Goal: Navigation & Orientation: Understand site structure

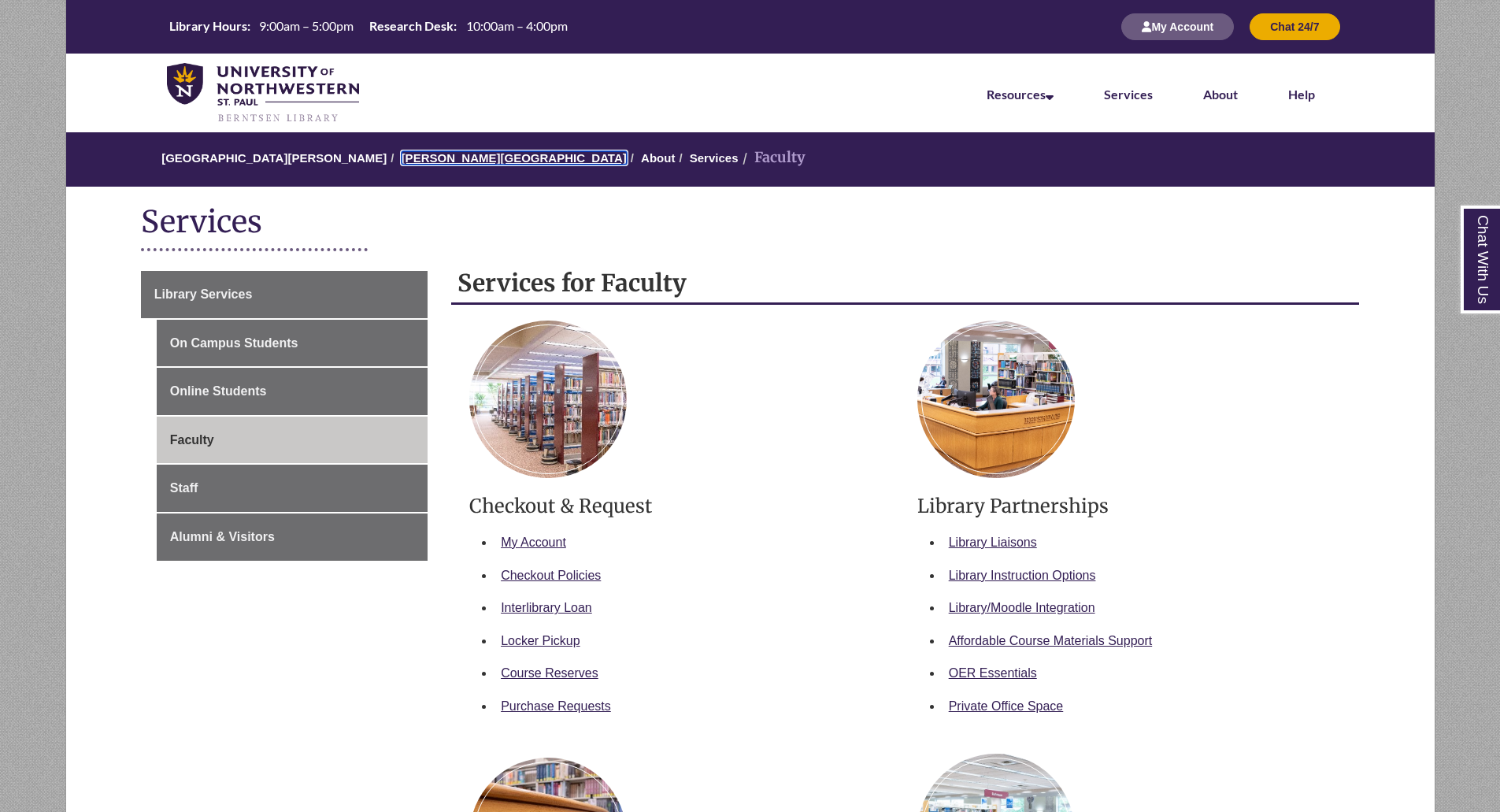
click at [447, 156] on link "[PERSON_NAME][GEOGRAPHIC_DATA]" at bounding box center [515, 158] width 225 height 14
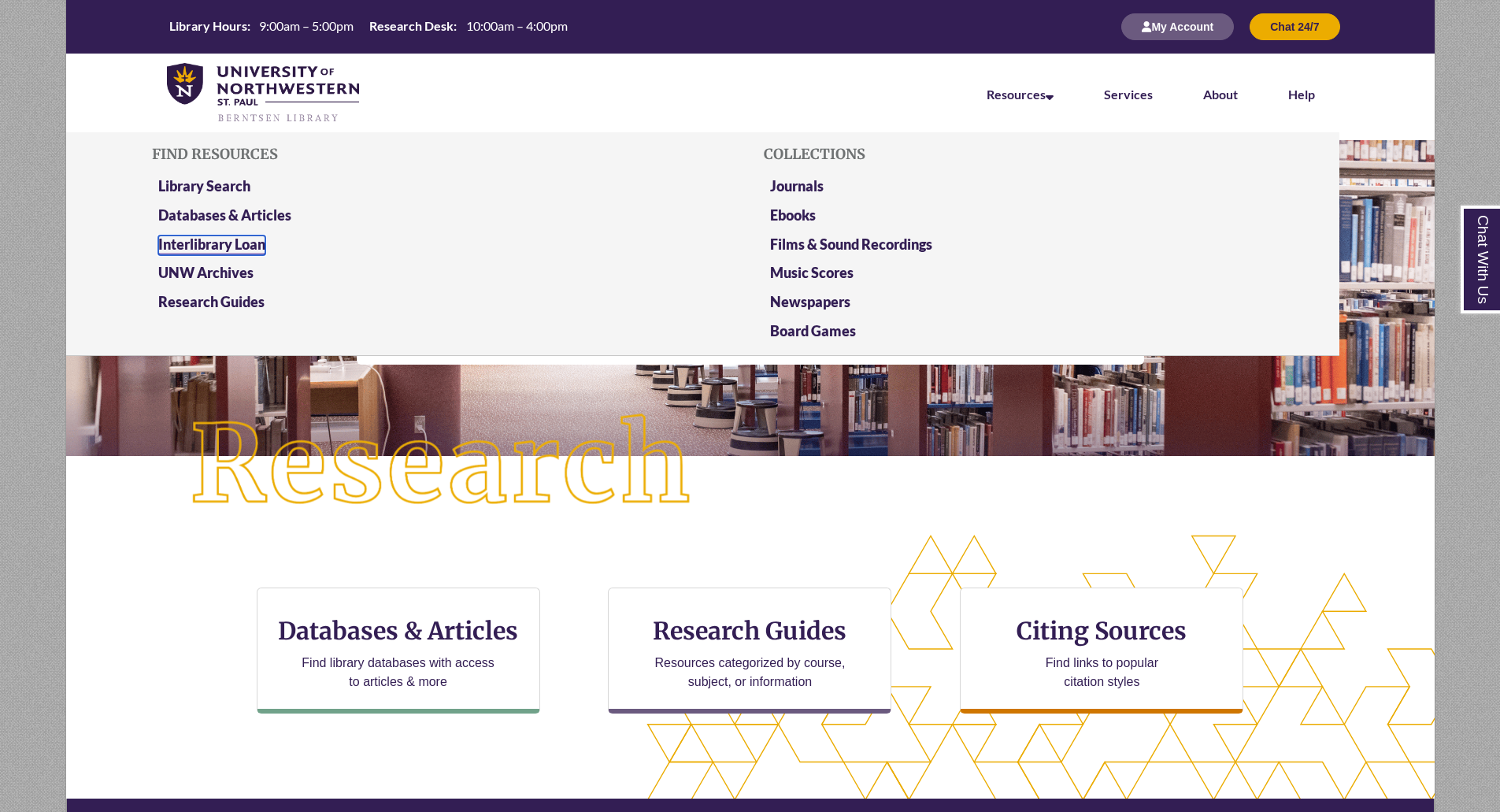
click at [258, 244] on link "Interlibrary Loan" at bounding box center [212, 246] width 107 height 19
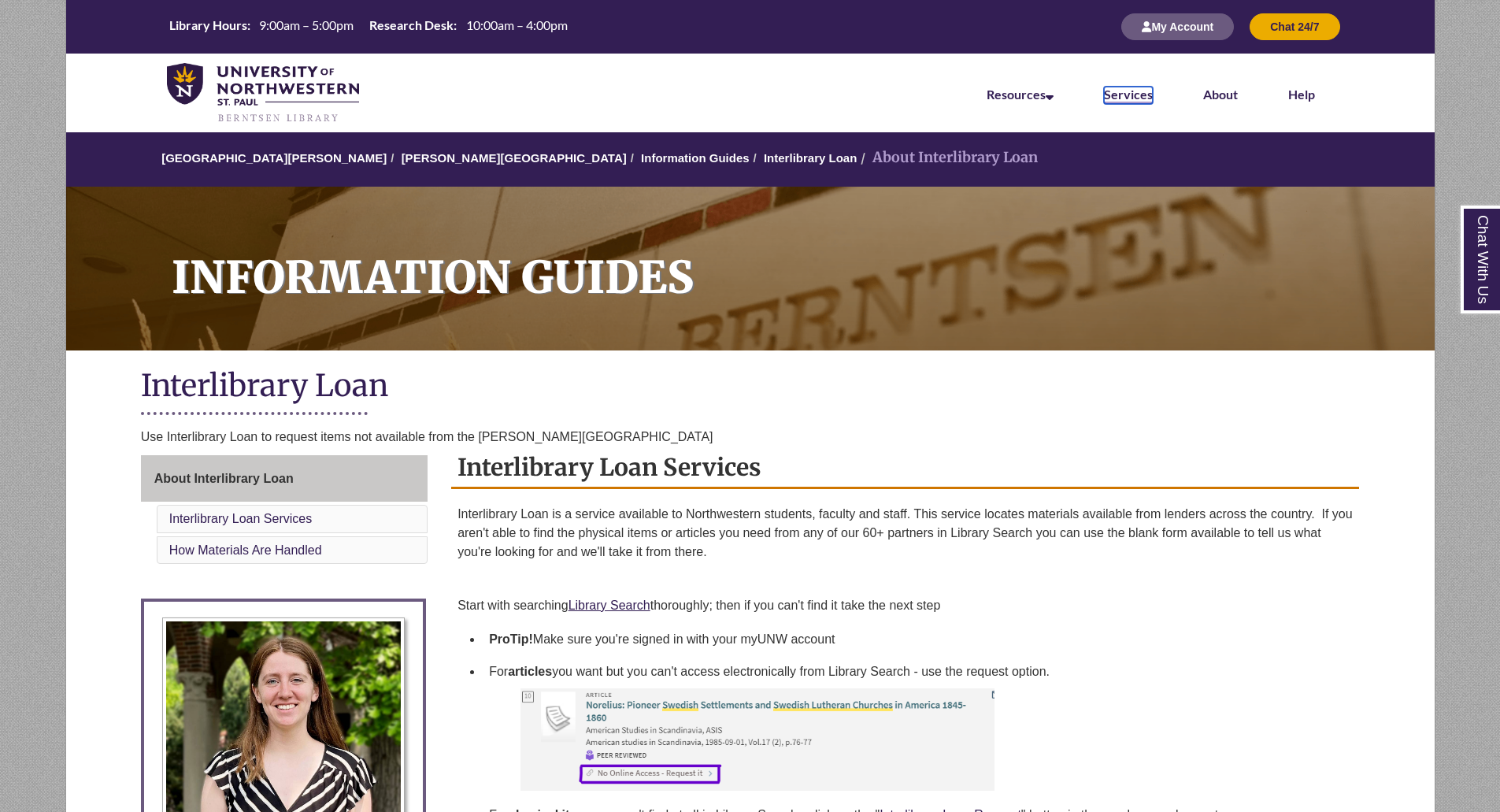
click at [1133, 87] on link "Services" at bounding box center [1128, 95] width 49 height 17
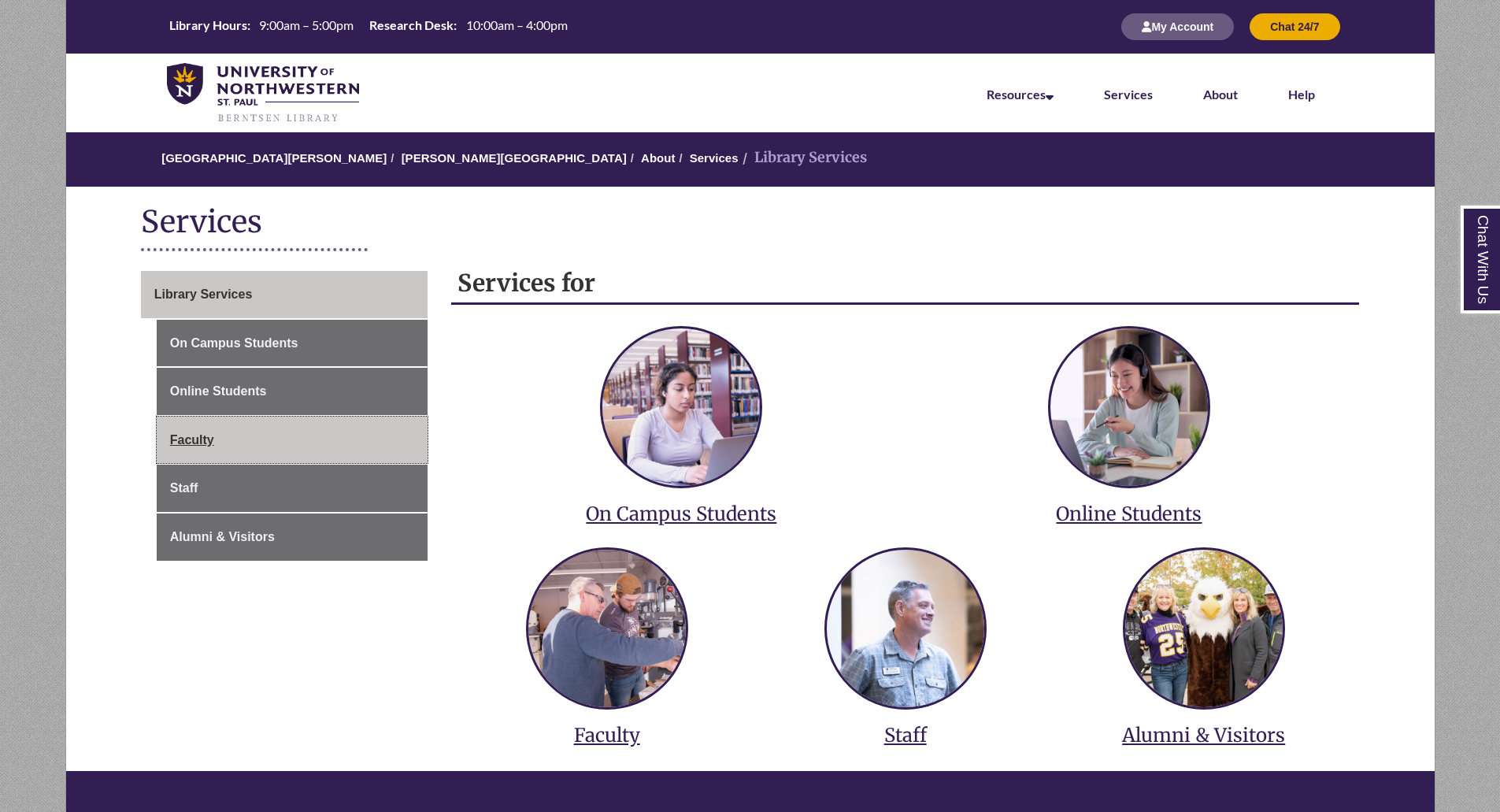
click at [339, 456] on link "Faculty" at bounding box center [292, 440] width 271 height 47
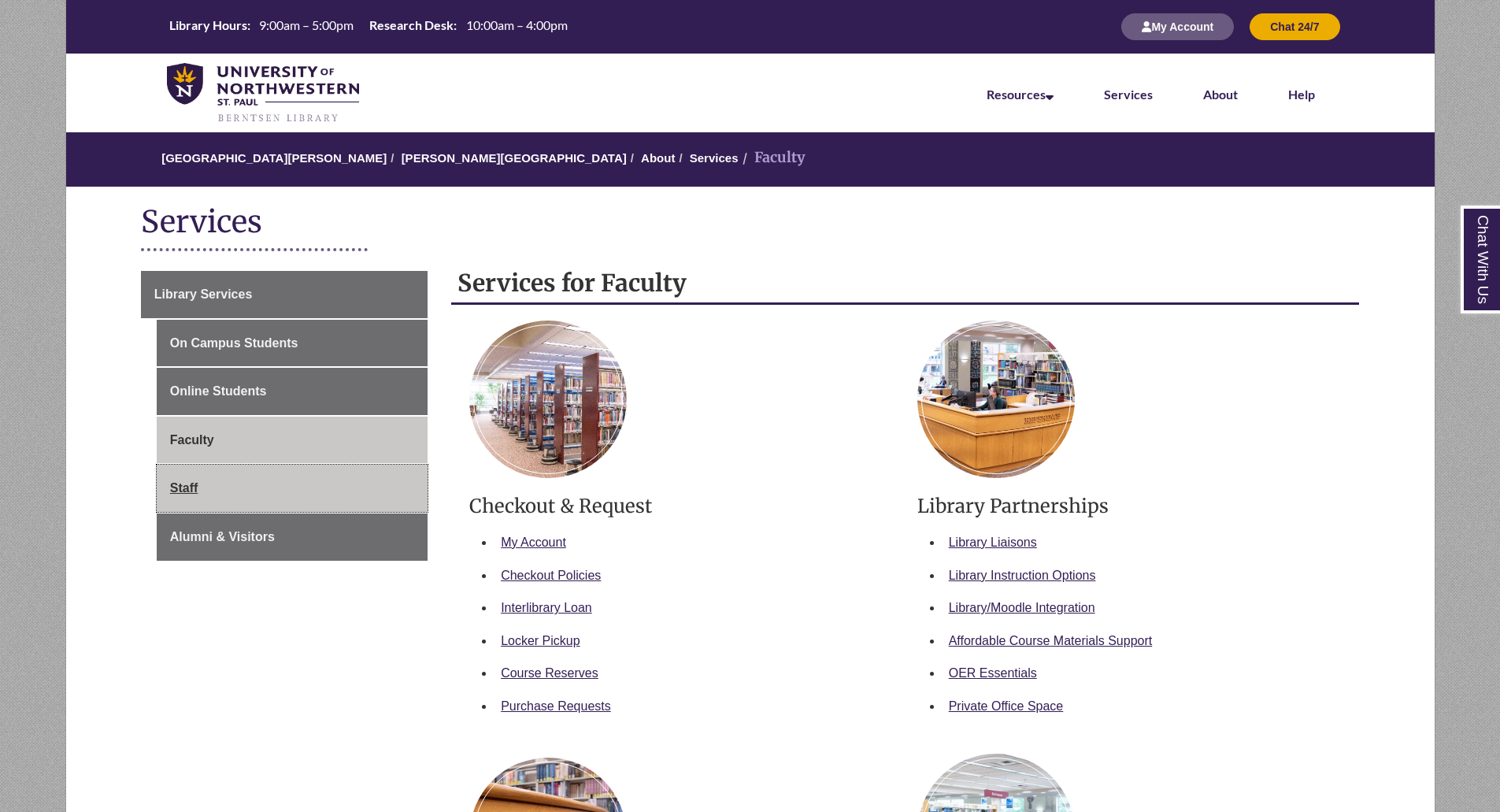
click at [340, 494] on link "Staff" at bounding box center [292, 488] width 271 height 47
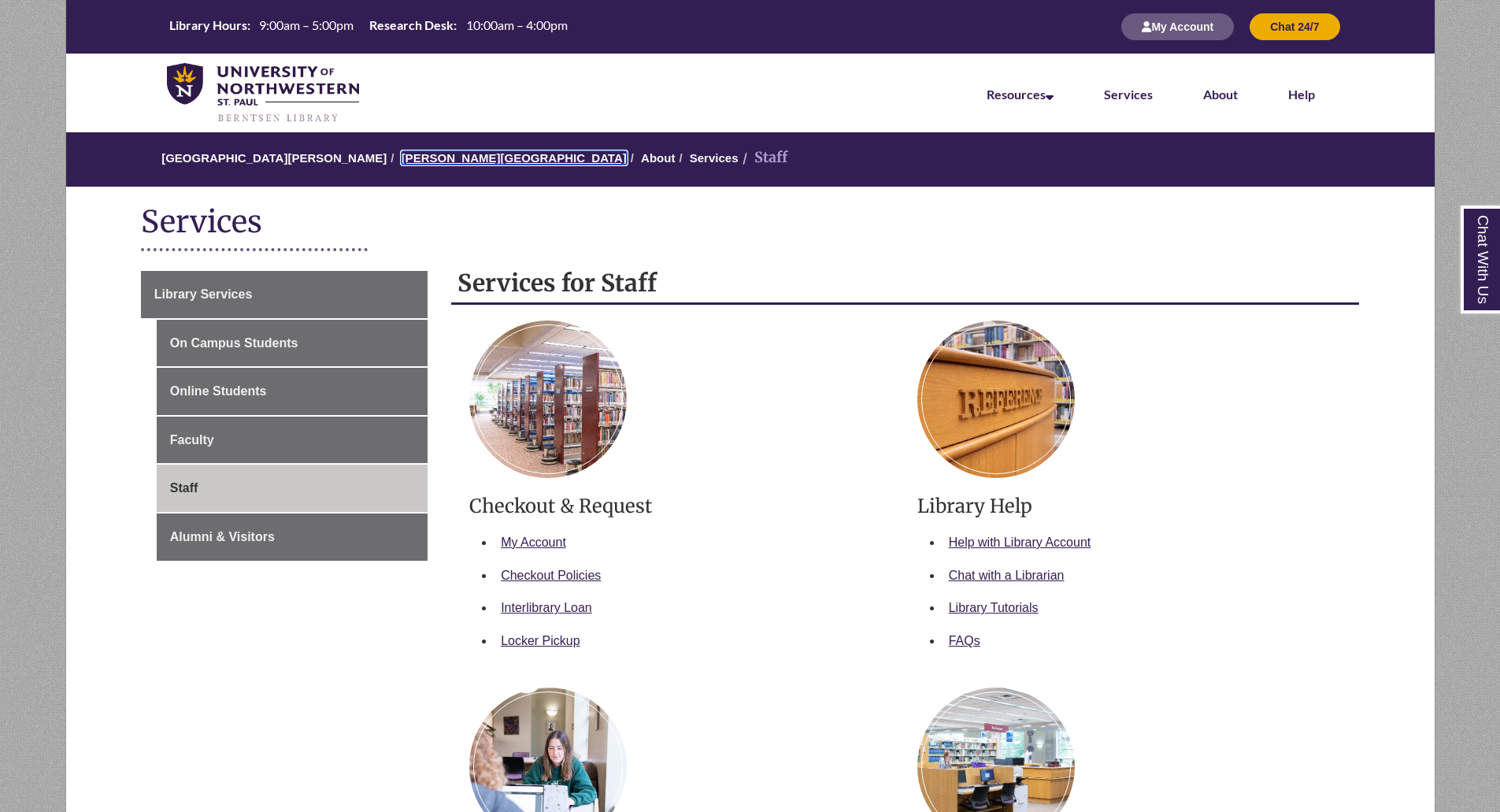
click at [469, 160] on link "[PERSON_NAME][GEOGRAPHIC_DATA]" at bounding box center [515, 158] width 225 height 14
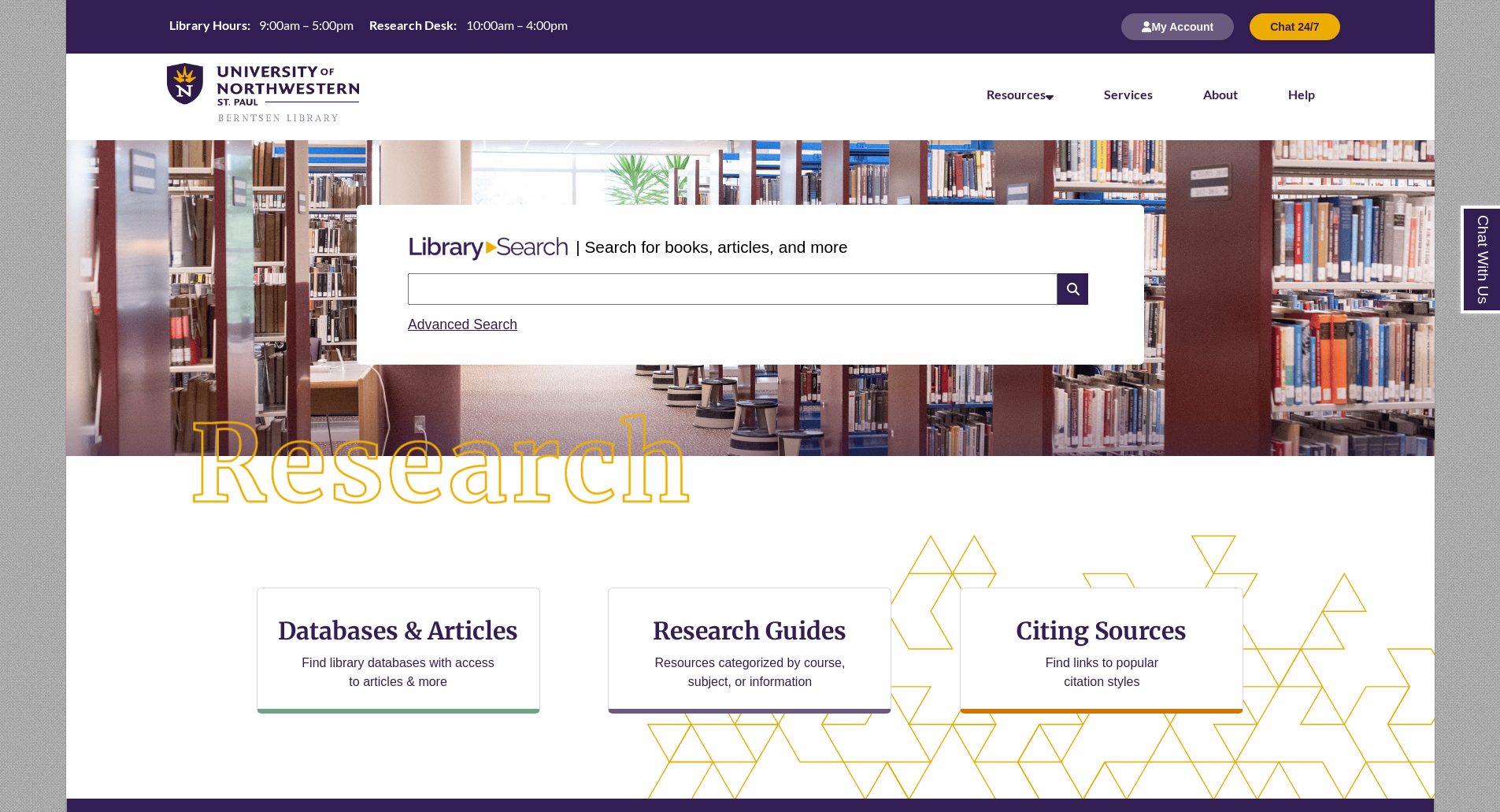
click at [1088, 96] on li "Services" at bounding box center [1128, 92] width 99 height 79
click at [1113, 96] on link "Services" at bounding box center [1128, 95] width 49 height 17
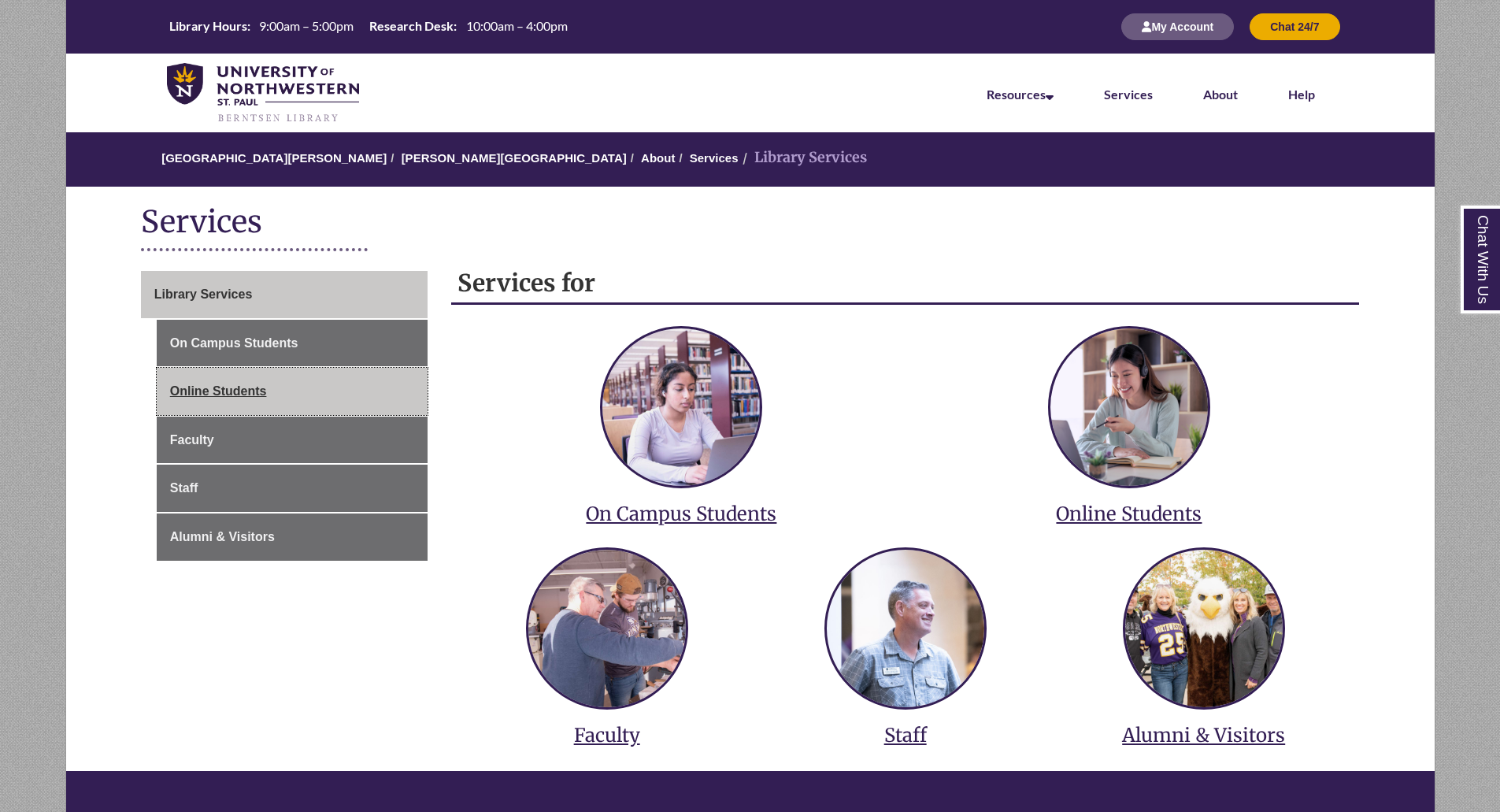
click at [413, 410] on link "Online Students" at bounding box center [292, 391] width 271 height 47
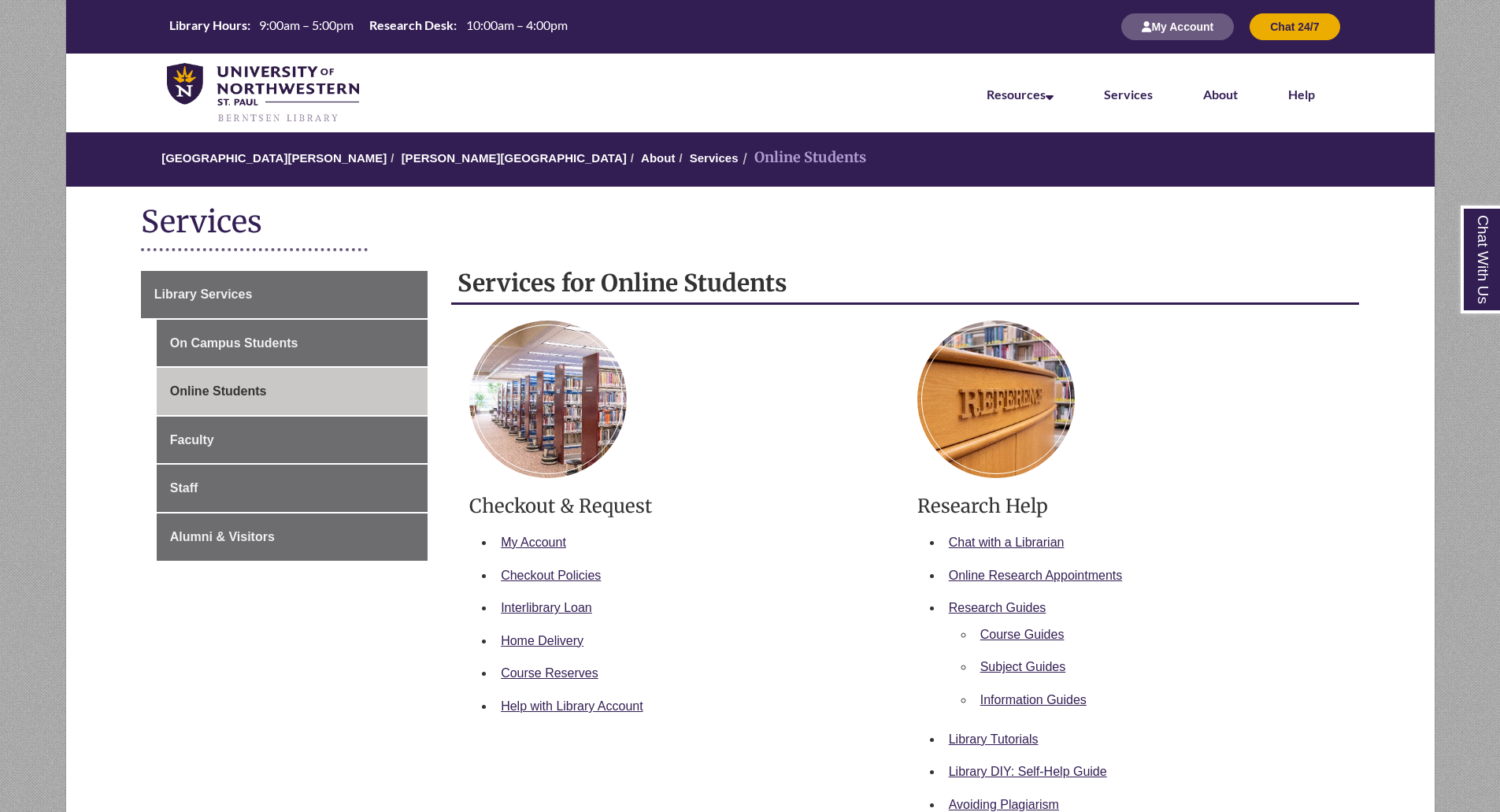
click at [1158, 97] on li "Services" at bounding box center [1128, 92] width 99 height 79
click at [1237, 96] on link "About" at bounding box center [1220, 95] width 35 height 17
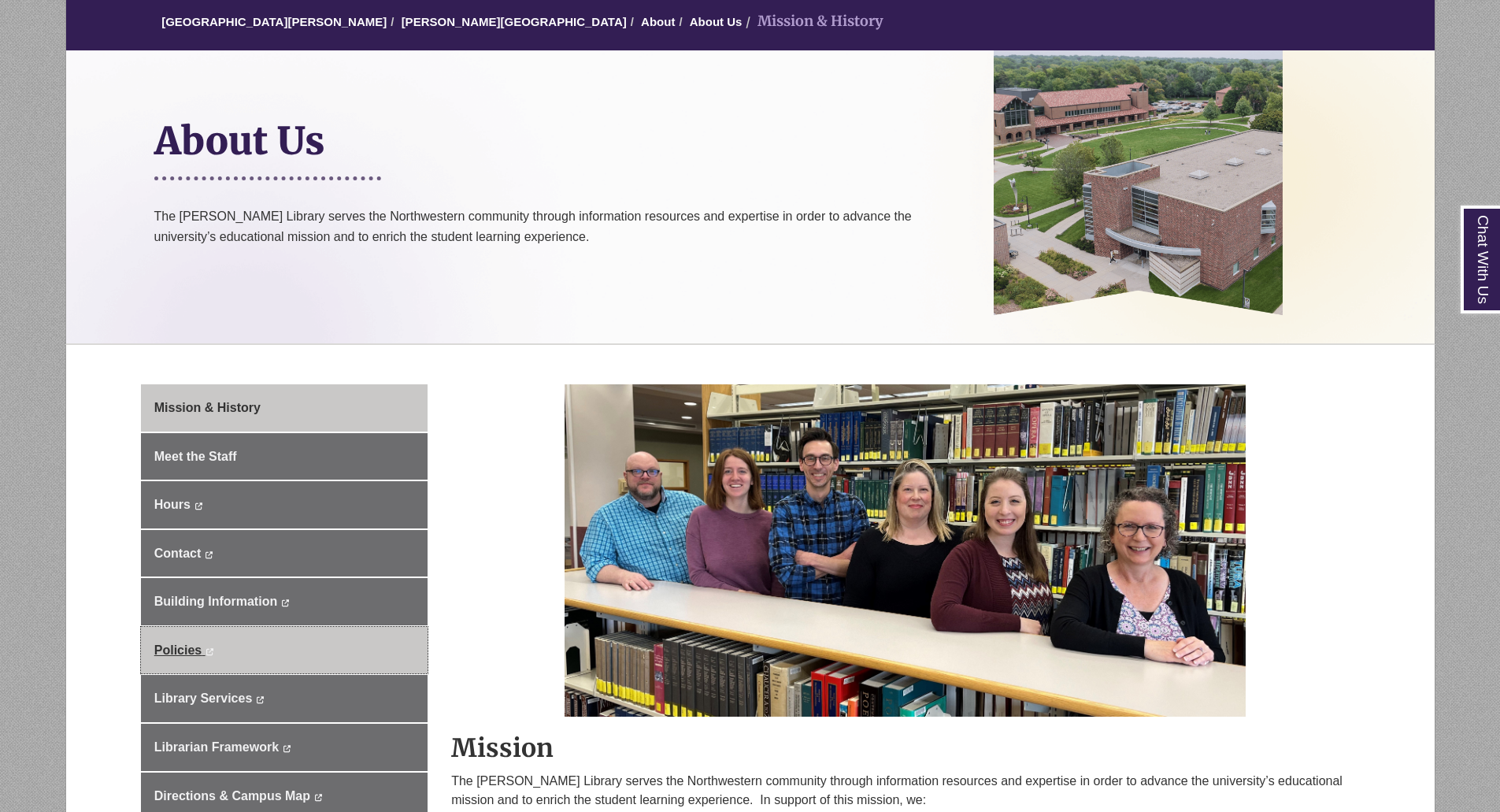
scroll to position [315, 0]
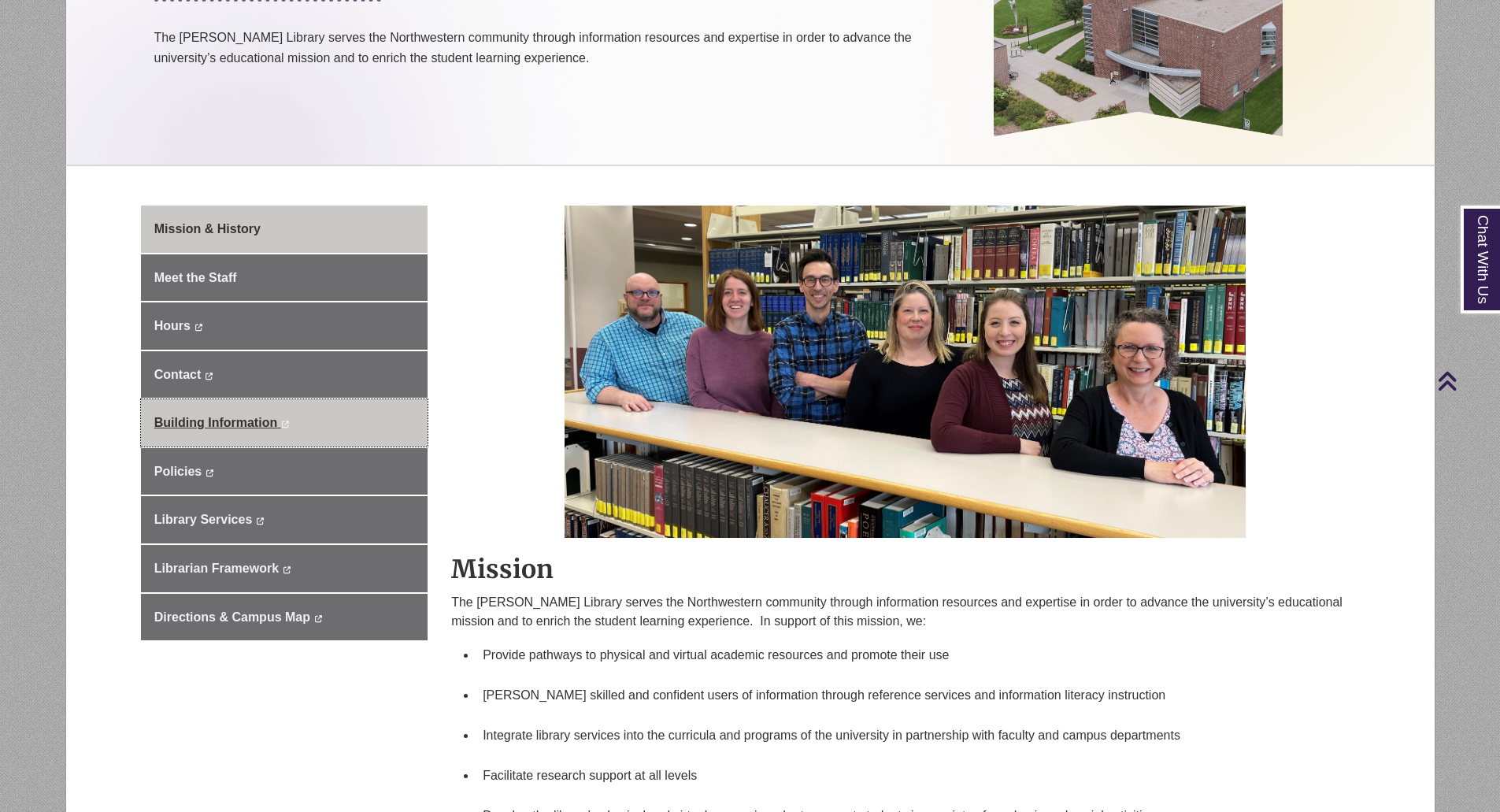
click at [258, 421] on span "Building Information" at bounding box center [216, 422] width 123 height 14
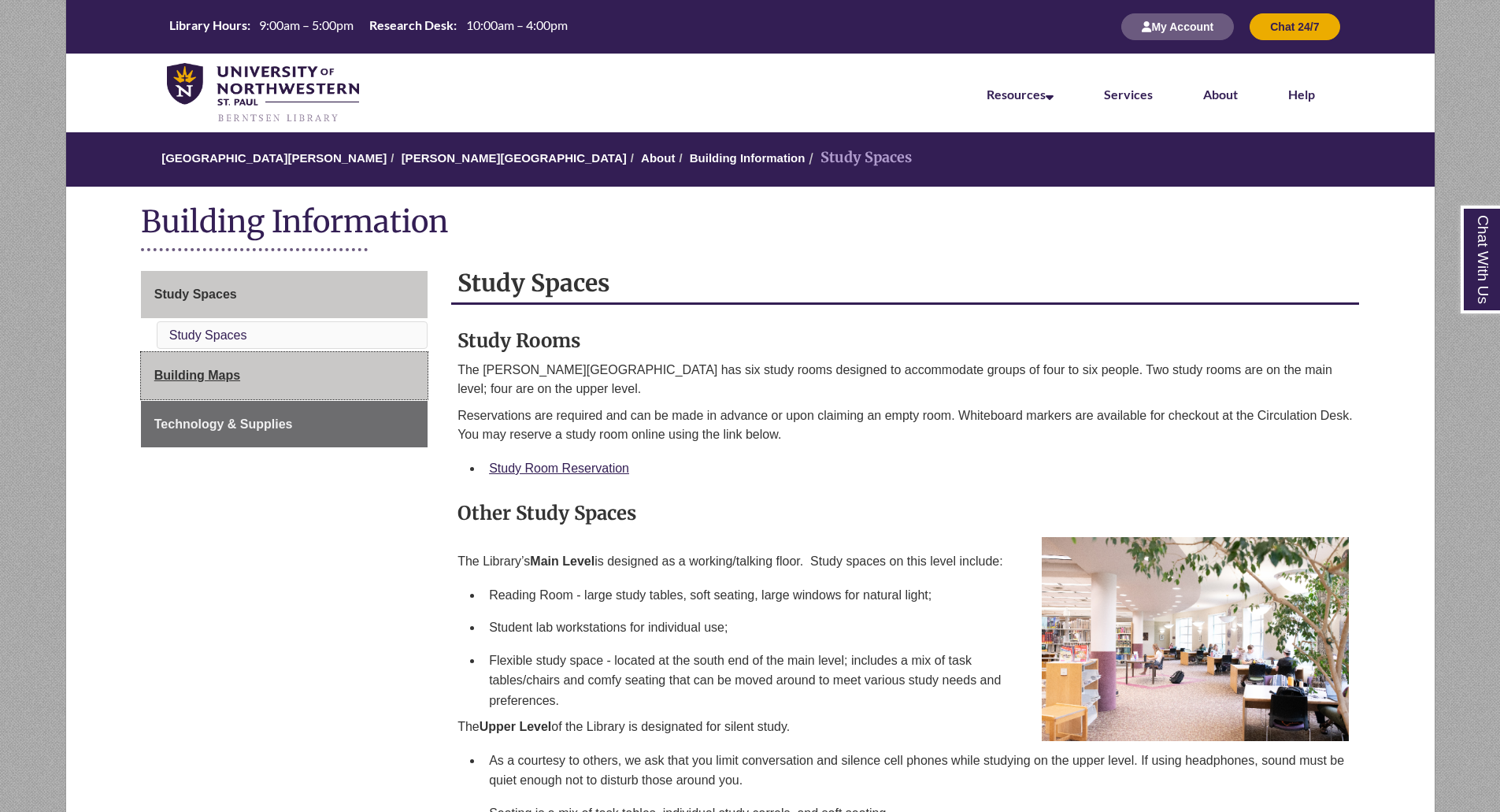
click at [226, 378] on span "Building Maps" at bounding box center [197, 375] width 86 height 14
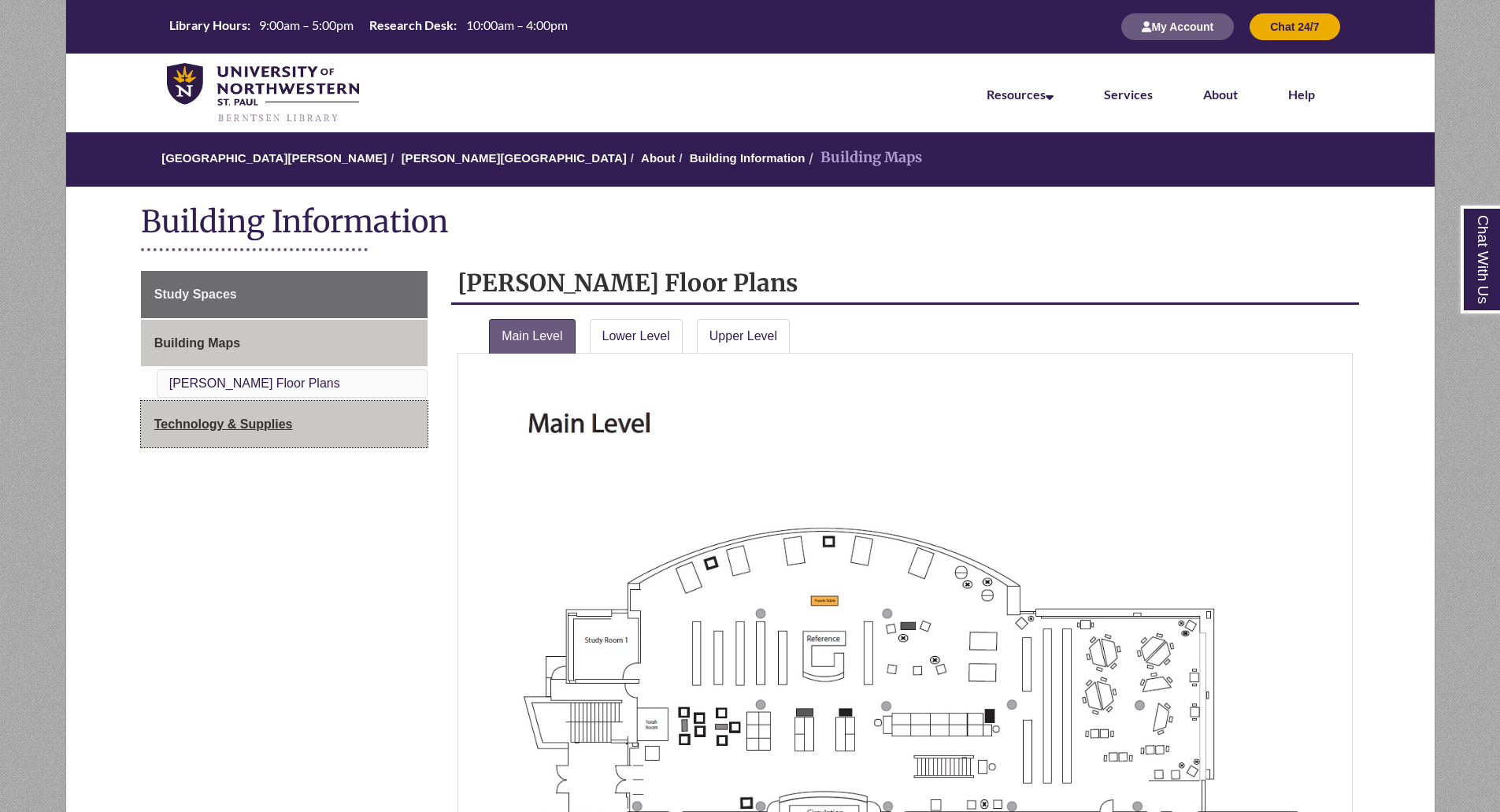
click at [233, 422] on span "Technology & Supplies" at bounding box center [223, 424] width 139 height 14
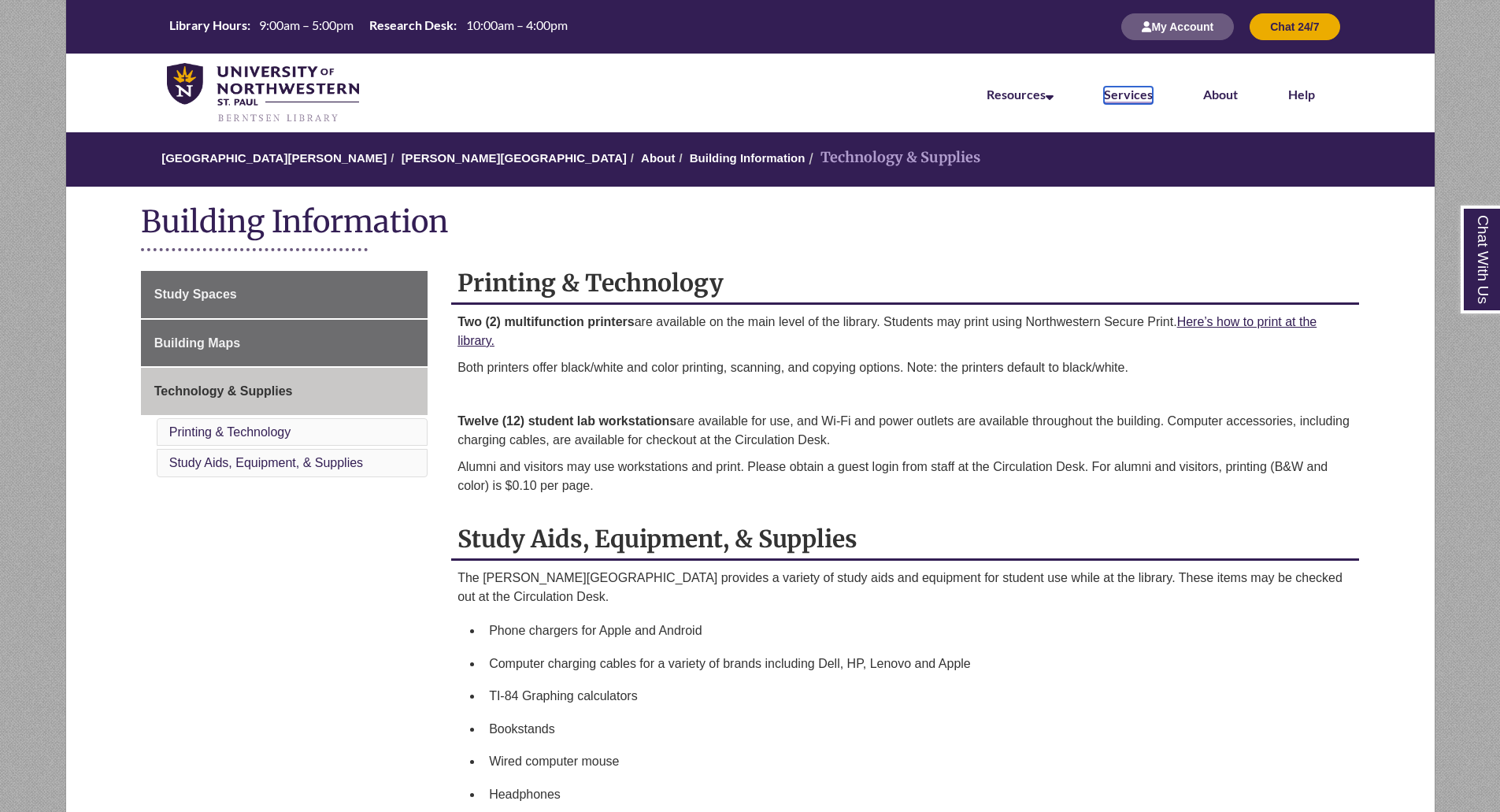
click at [1142, 95] on link "Services" at bounding box center [1128, 95] width 49 height 17
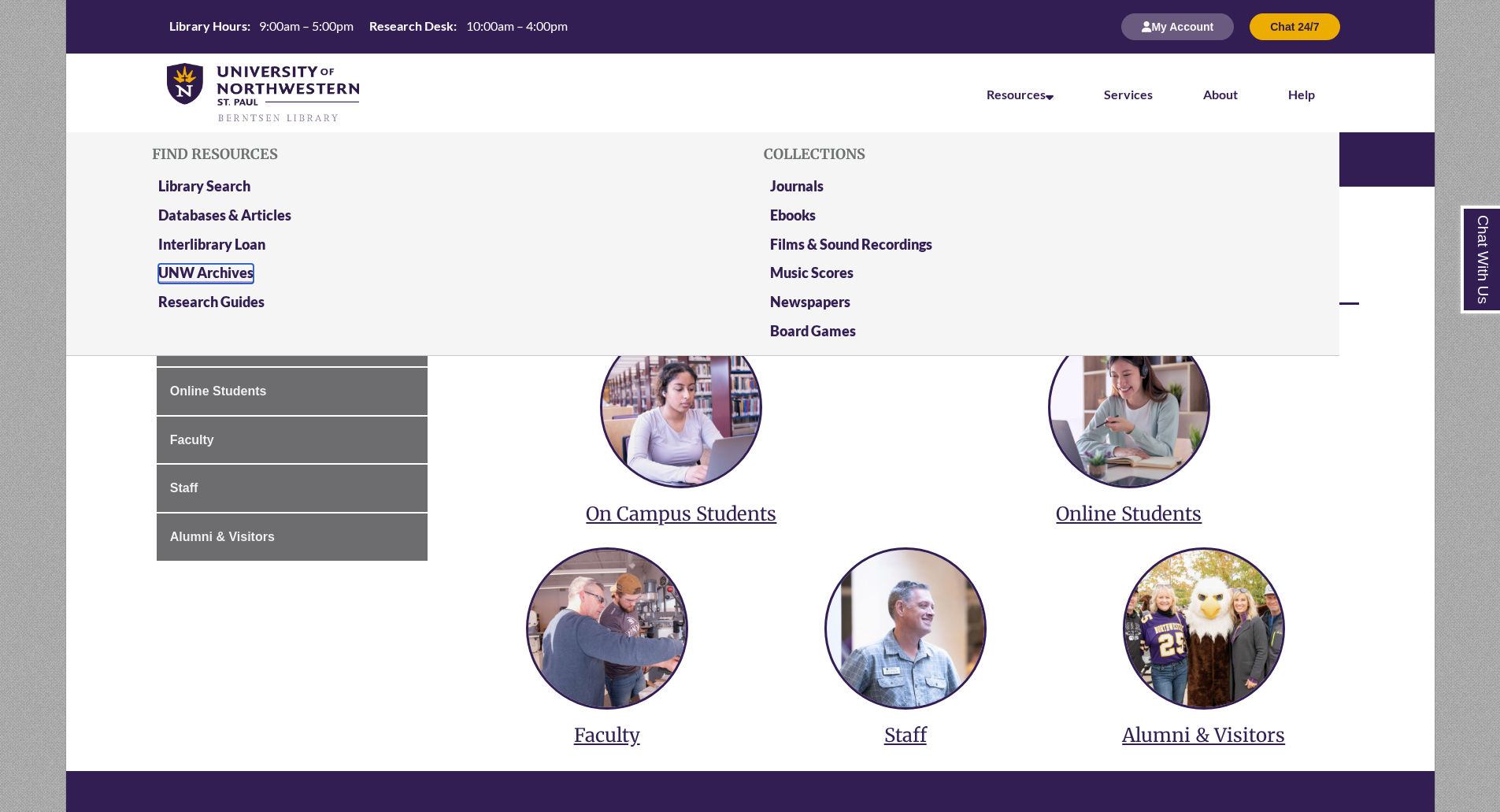
click at [185, 278] on link "UNW Archives" at bounding box center [206, 274] width 96 height 19
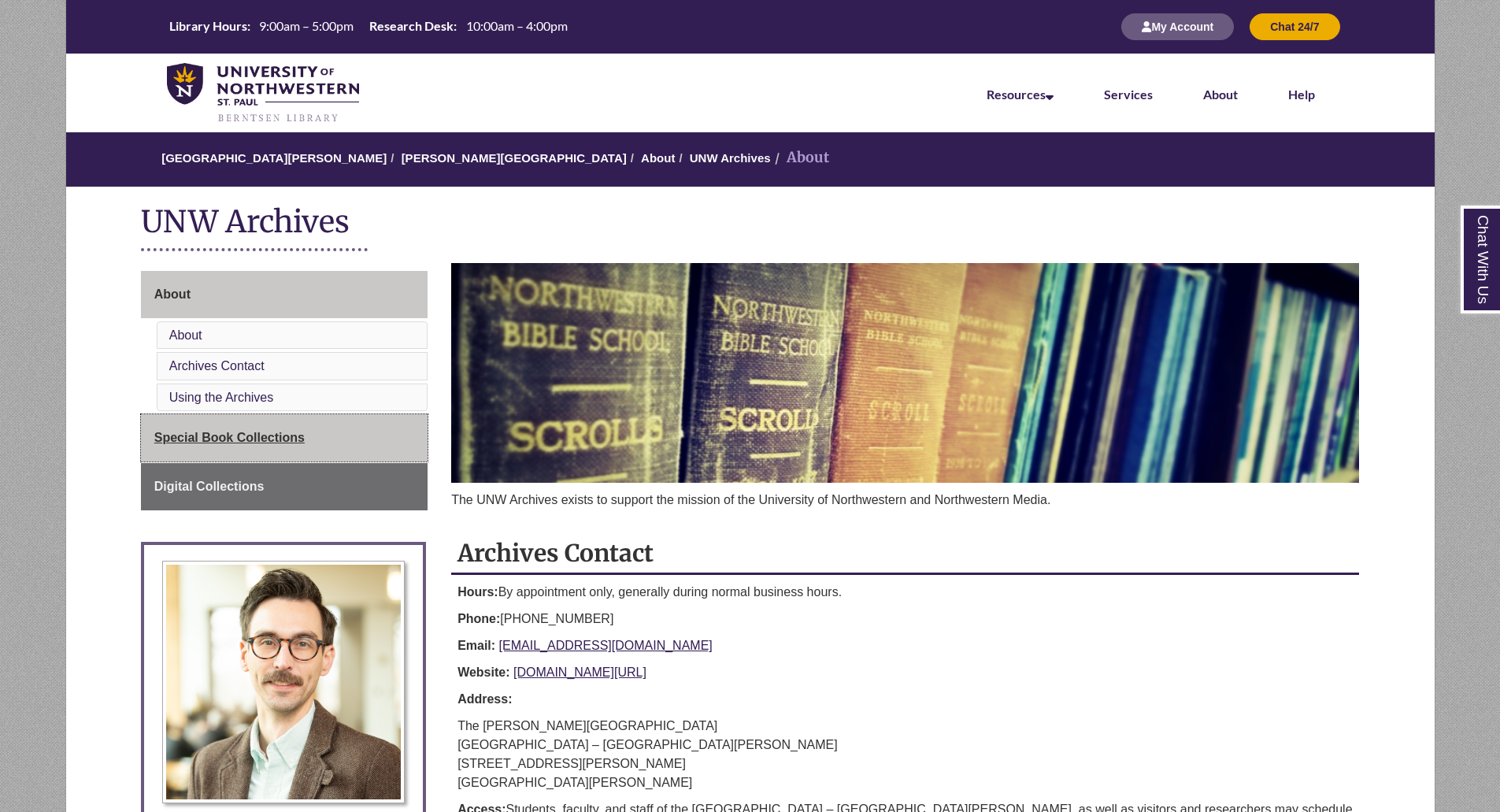
click at [232, 425] on link "Special Book Collections" at bounding box center [284, 438] width 287 height 47
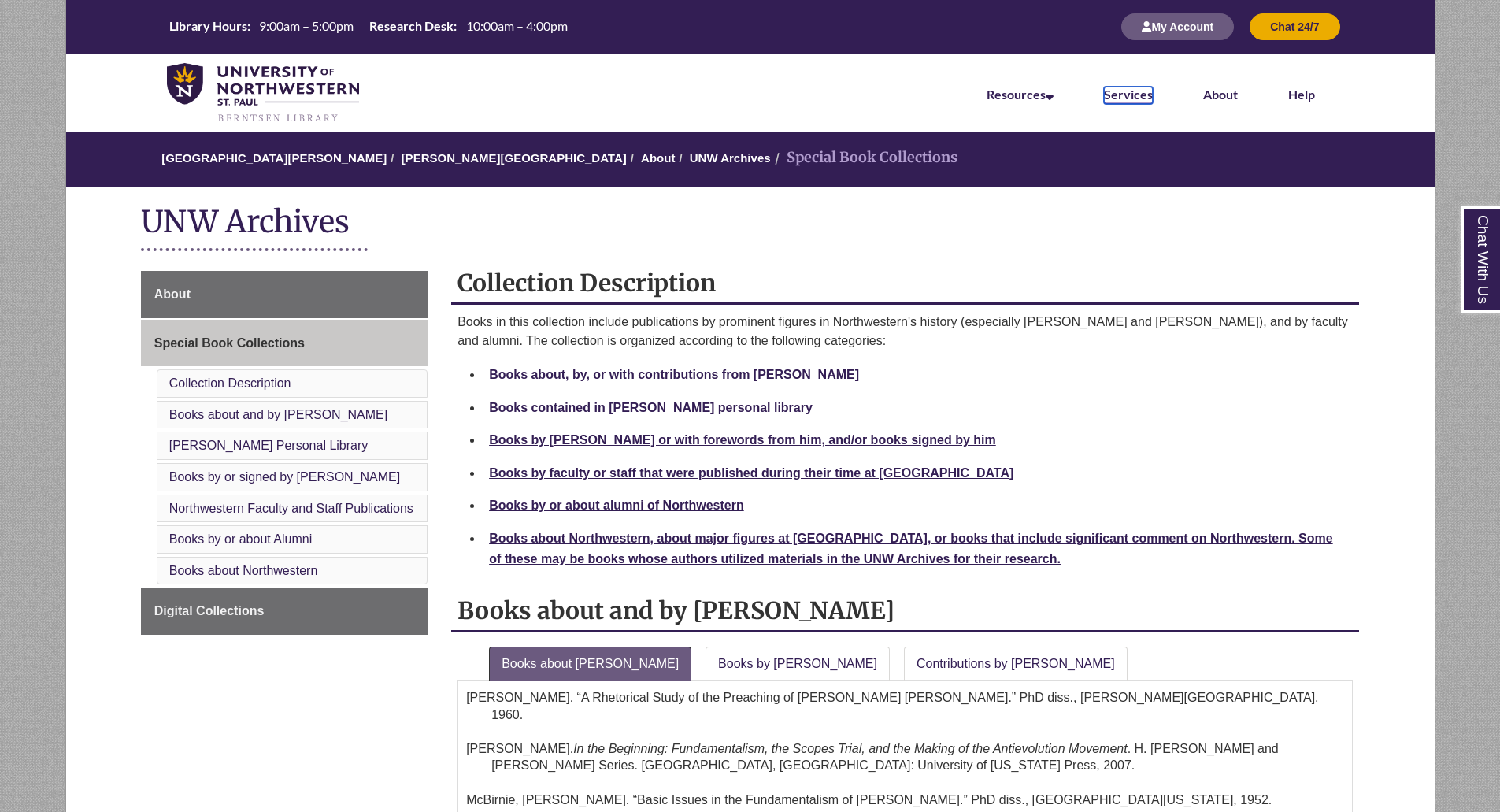
click at [1117, 91] on link "Services" at bounding box center [1128, 95] width 49 height 17
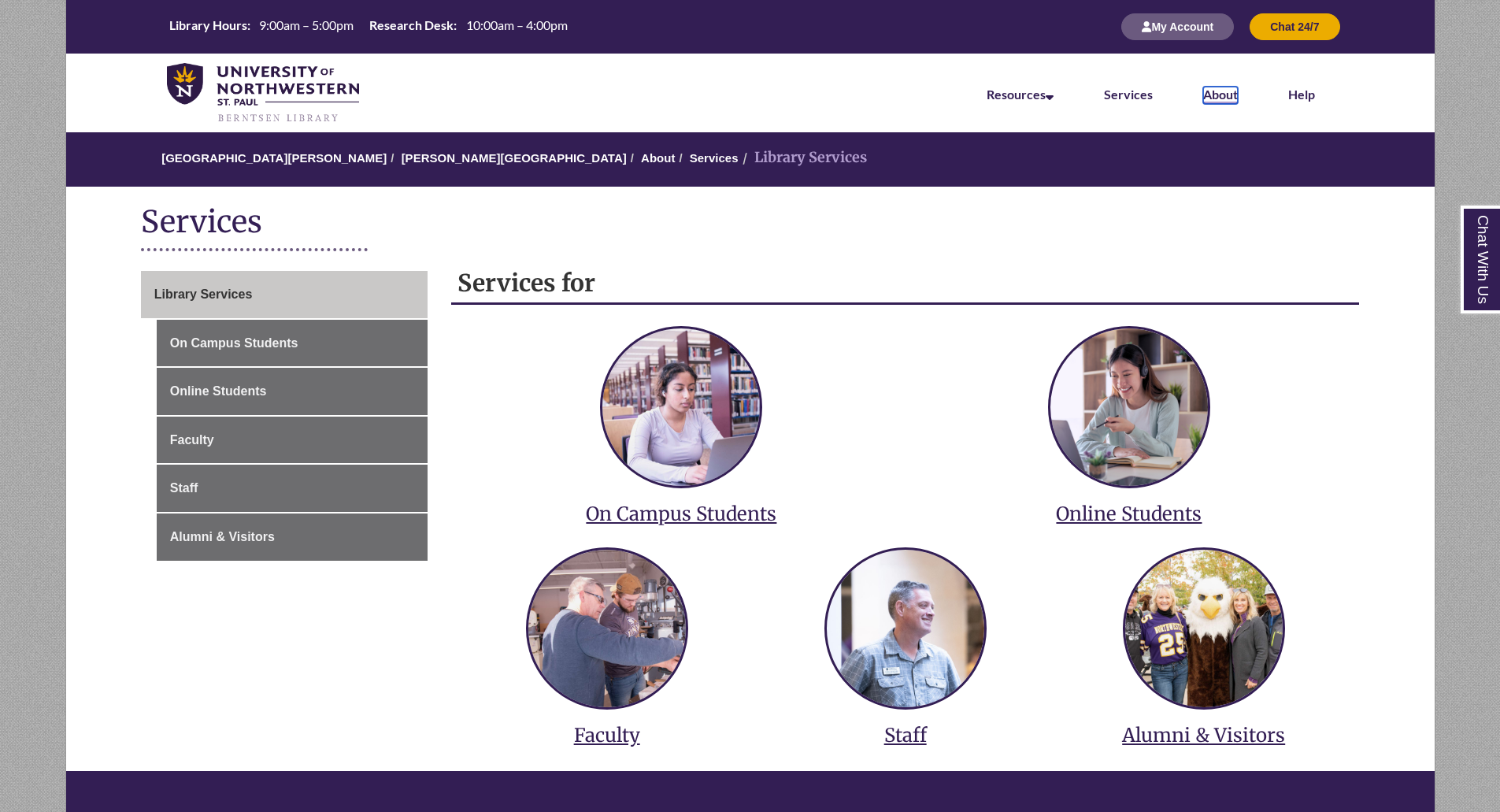
click at [1234, 94] on link "About" at bounding box center [1220, 95] width 35 height 17
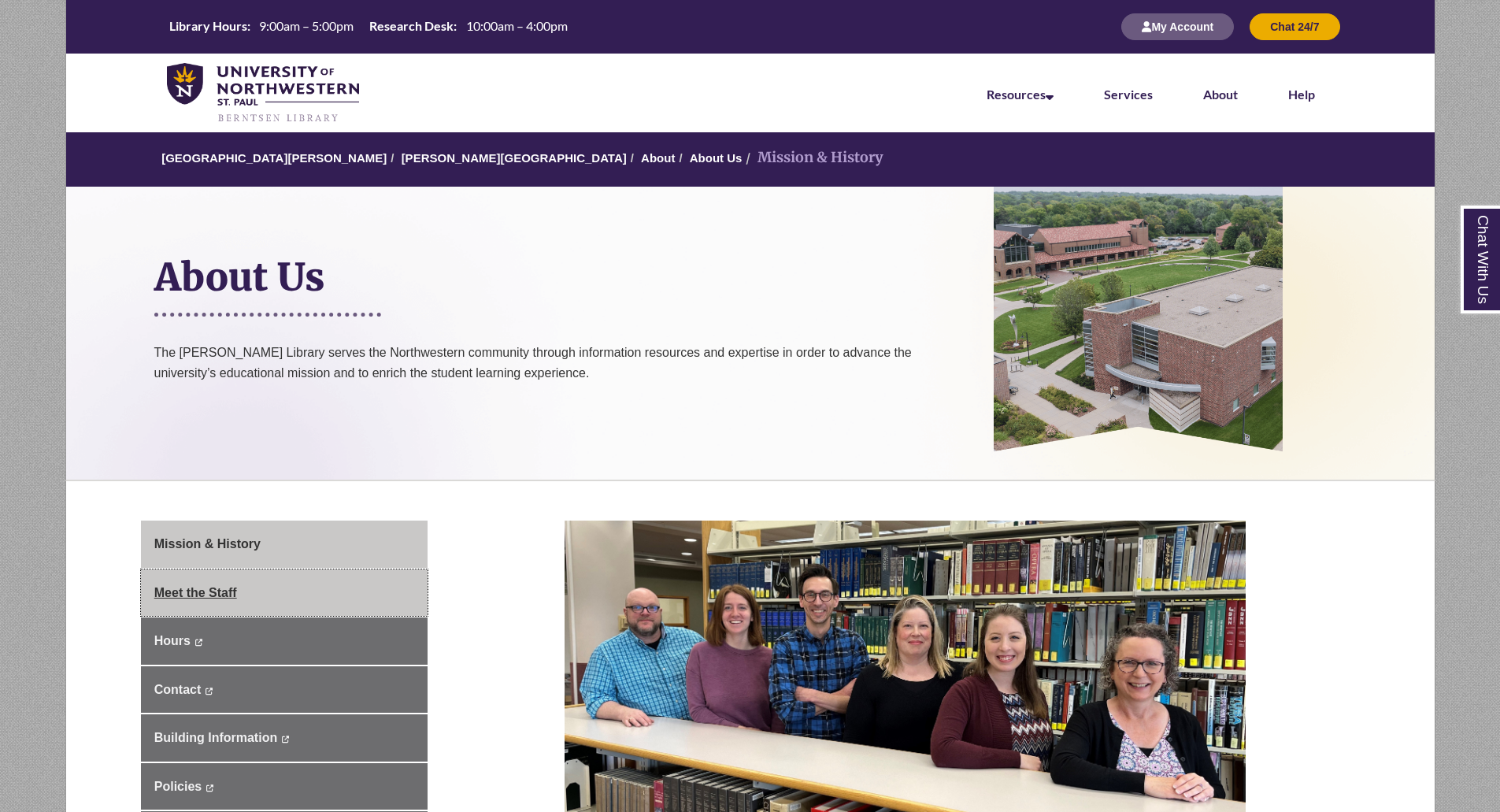
click at [342, 576] on link "Meet the Staff" at bounding box center [284, 593] width 287 height 47
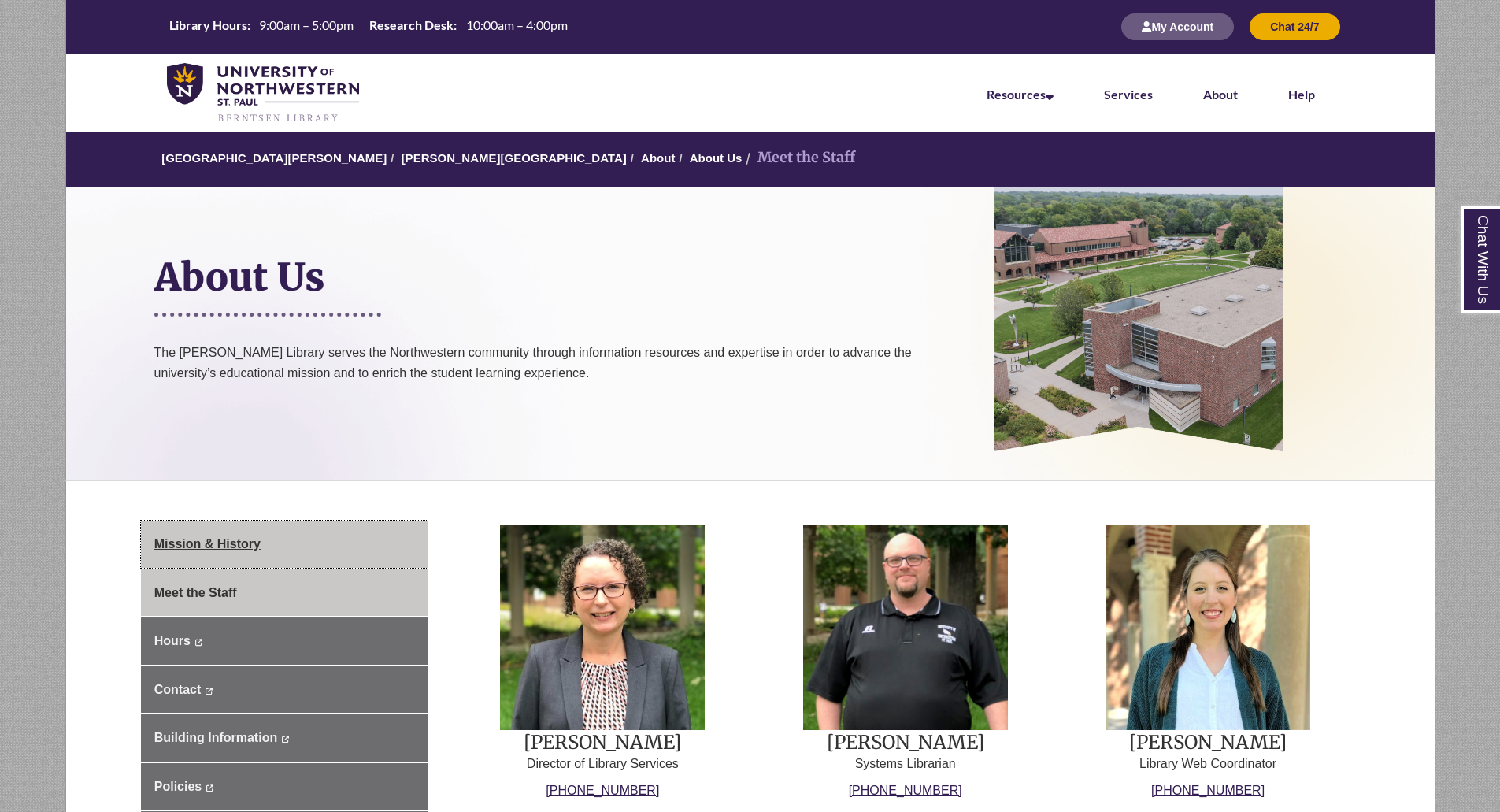
click at [337, 552] on link "Mission & History" at bounding box center [284, 544] width 287 height 47
